Goal: Task Accomplishment & Management: Use online tool/utility

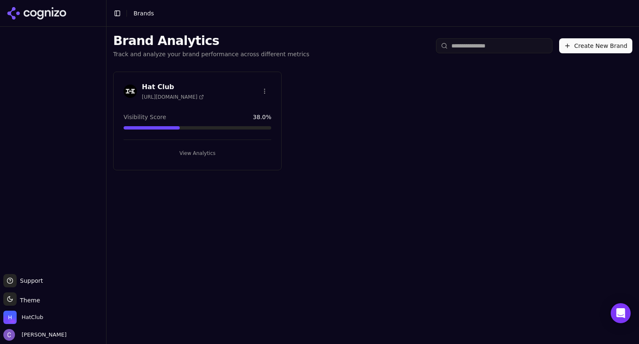
click at [252, 150] on button "View Analytics" at bounding box center [198, 152] width 148 height 13
